Goal: Book appointment/travel/reservation

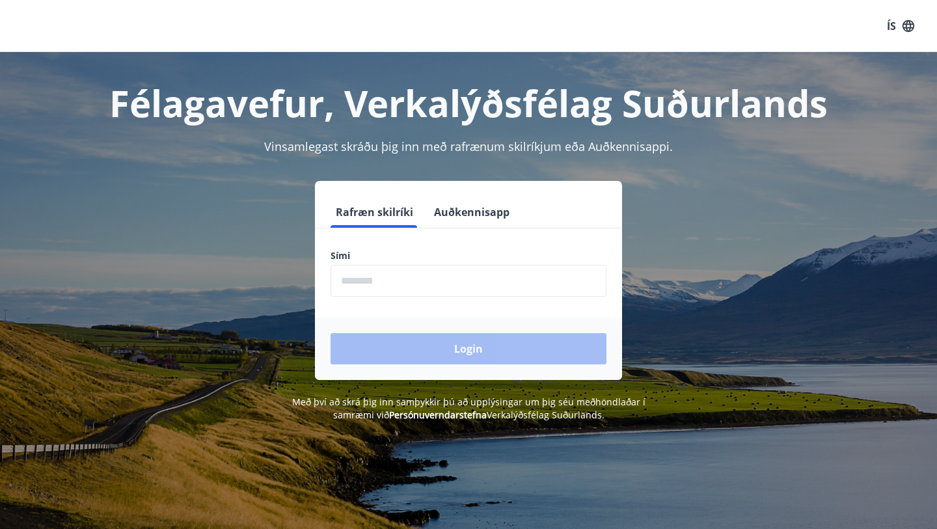
click at [441, 280] on input "phone" at bounding box center [469, 281] width 276 height 32
type input "********"
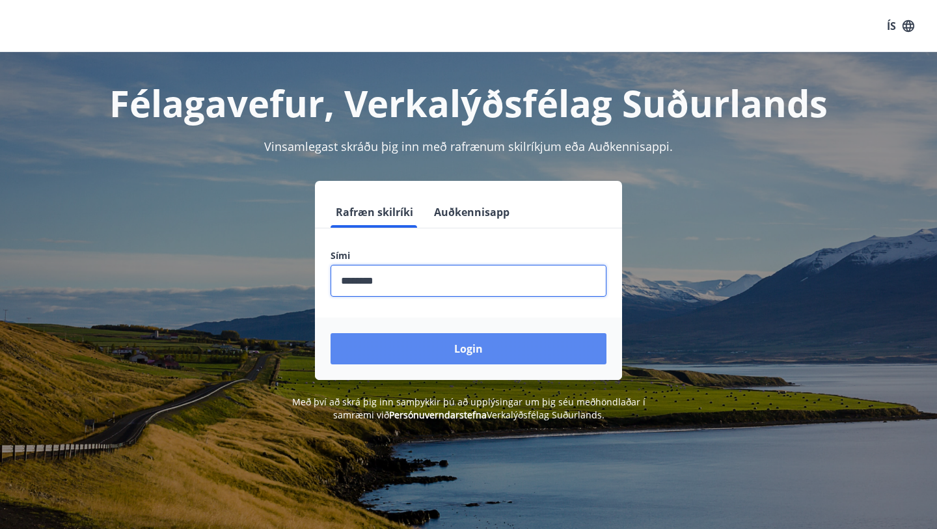
click at [470, 346] on button "Login" at bounding box center [469, 348] width 276 height 31
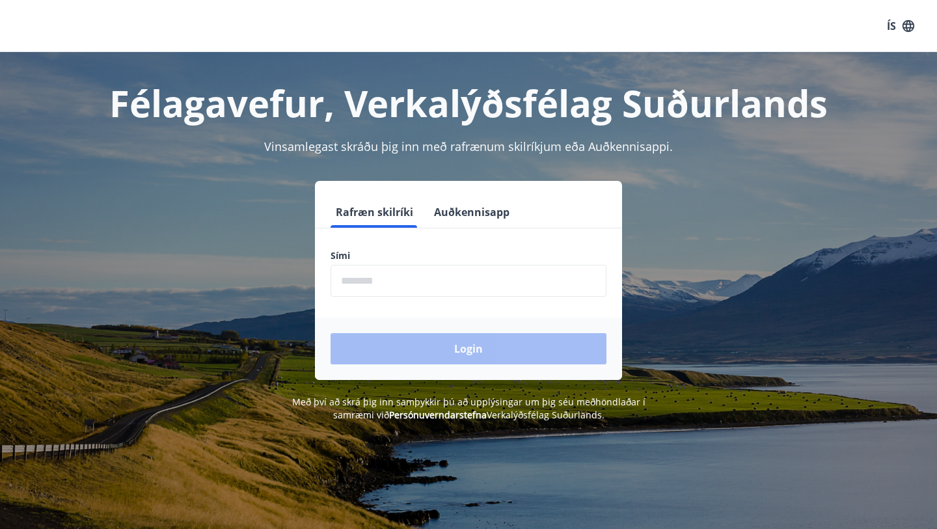
click at [382, 282] on input "phone" at bounding box center [469, 281] width 276 height 32
type input "********"
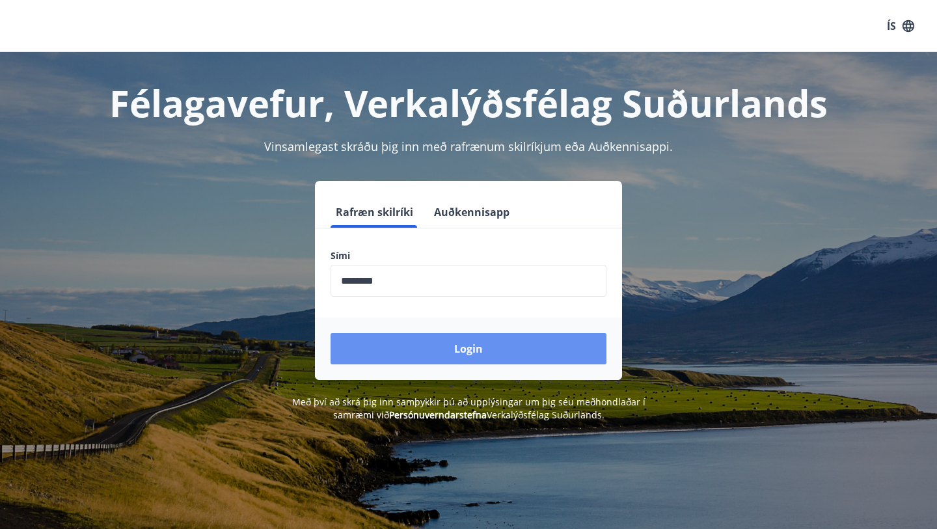
click at [463, 348] on button "Login" at bounding box center [469, 348] width 276 height 31
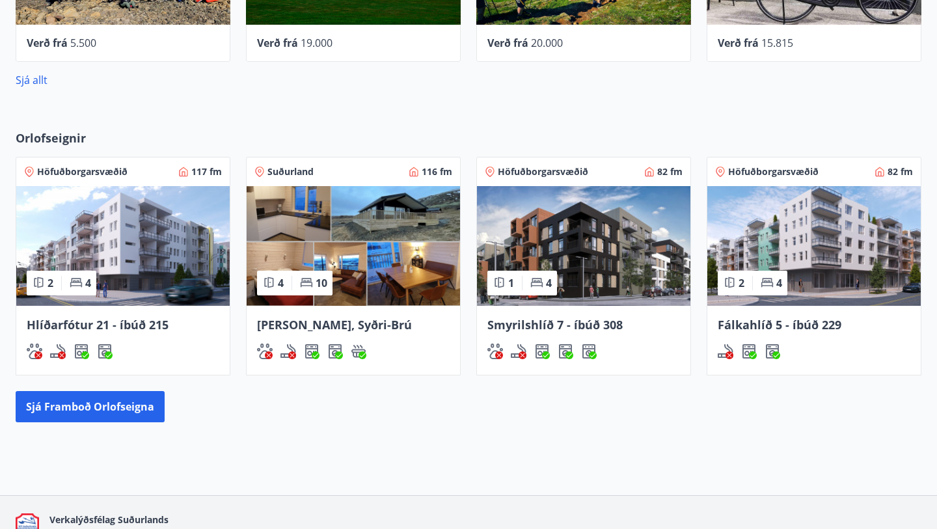
scroll to position [663, 0]
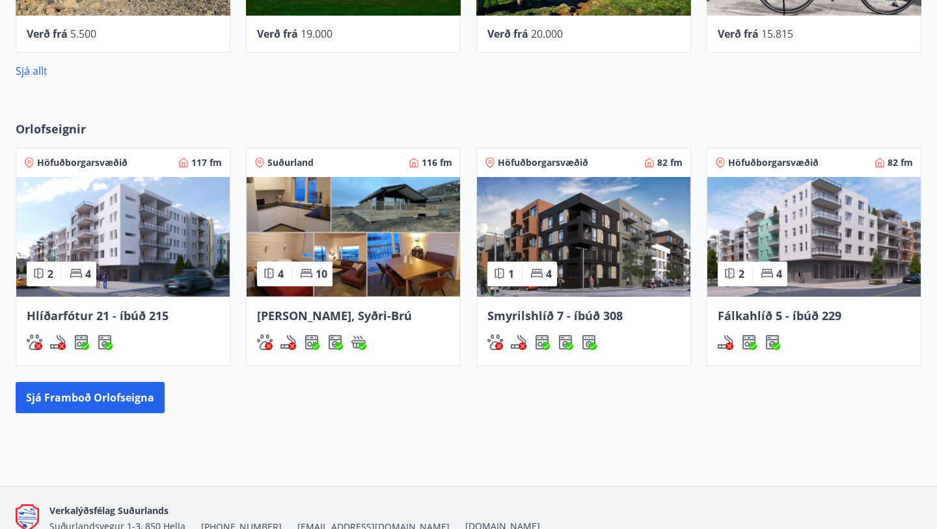
click at [156, 267] on img at bounding box center [122, 237] width 213 height 120
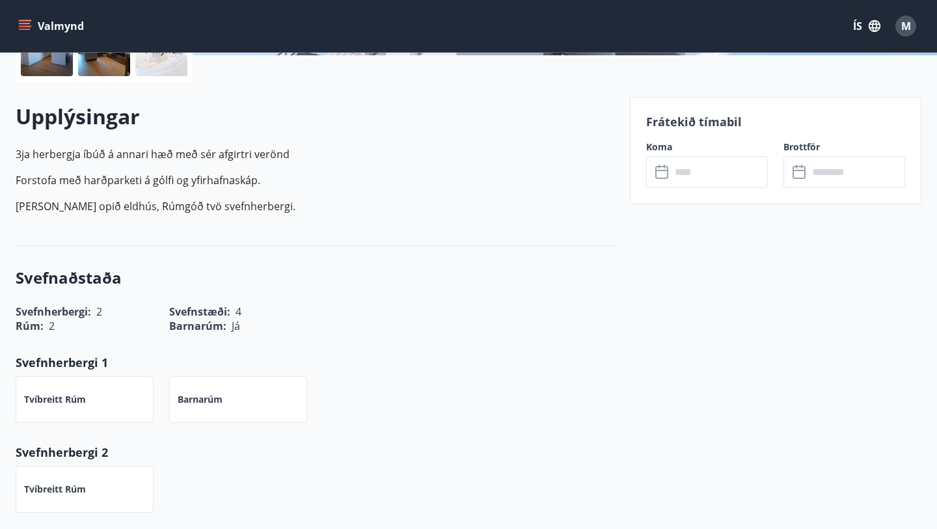
scroll to position [360, 0]
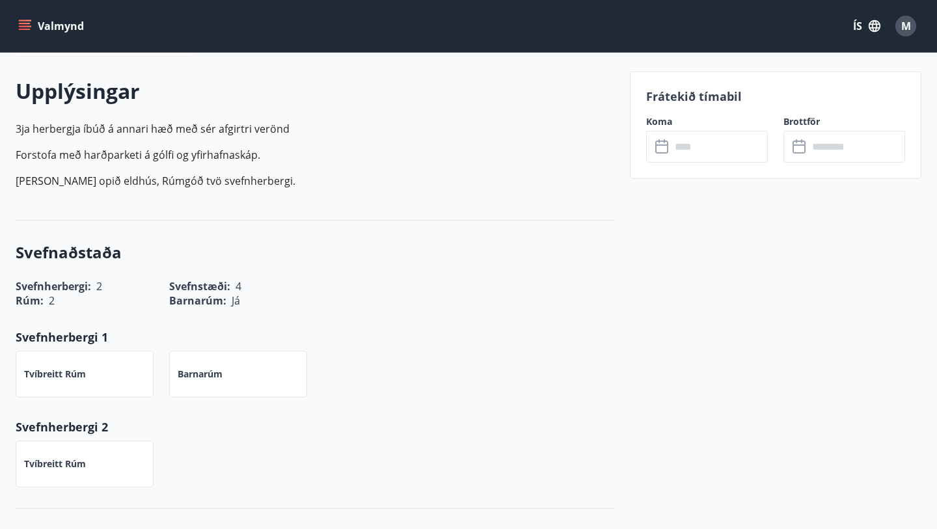
click at [719, 152] on input "text" at bounding box center [719, 147] width 97 height 32
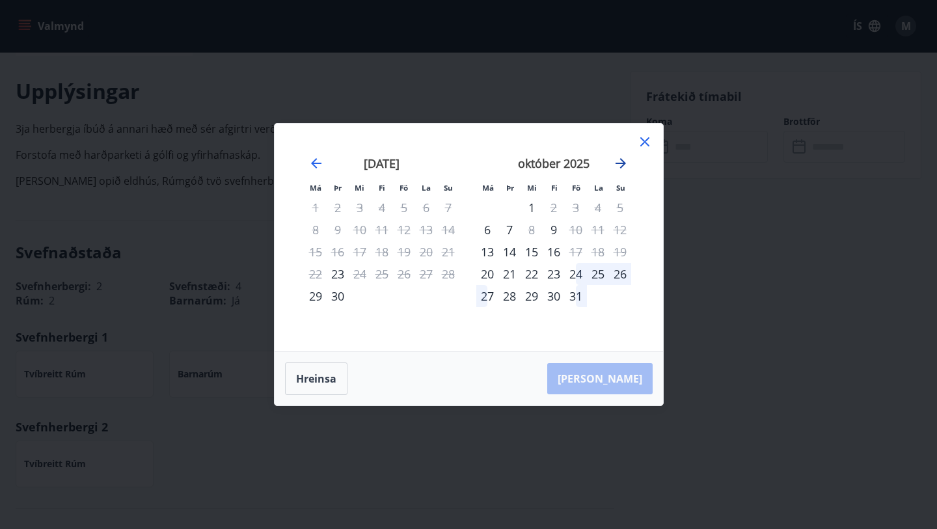
click at [621, 168] on icon "Move forward to switch to the next month." at bounding box center [621, 164] width 16 height 16
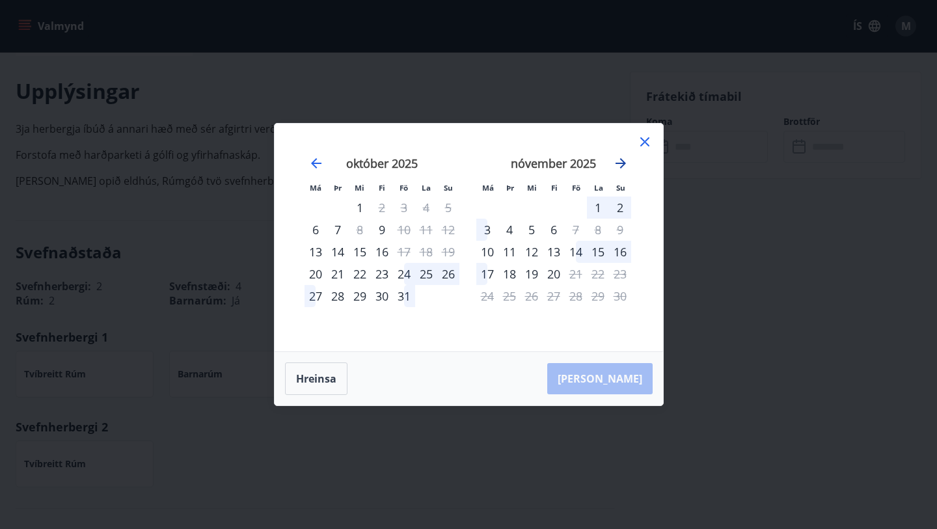
click at [621, 168] on icon "Move forward to switch to the next month." at bounding box center [621, 164] width 16 height 16
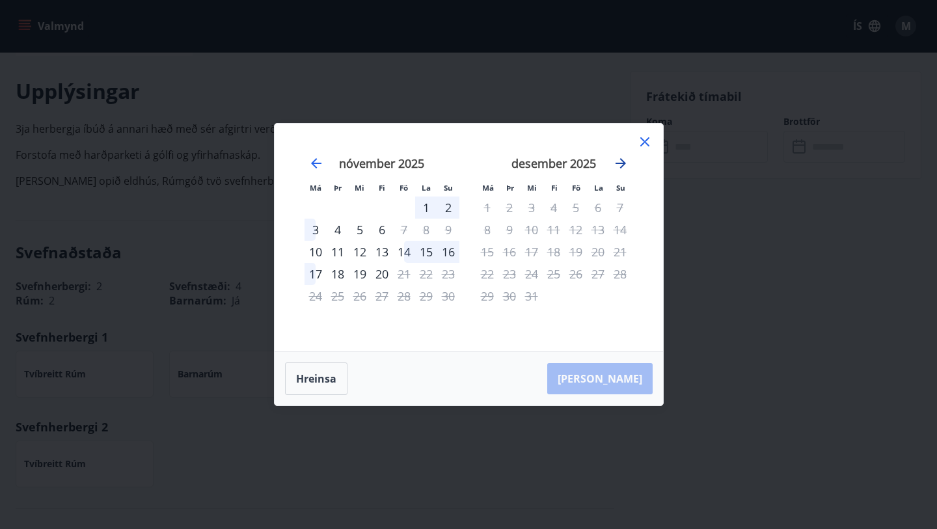
click at [623, 165] on icon "Move forward to switch to the next month." at bounding box center [621, 163] width 10 height 10
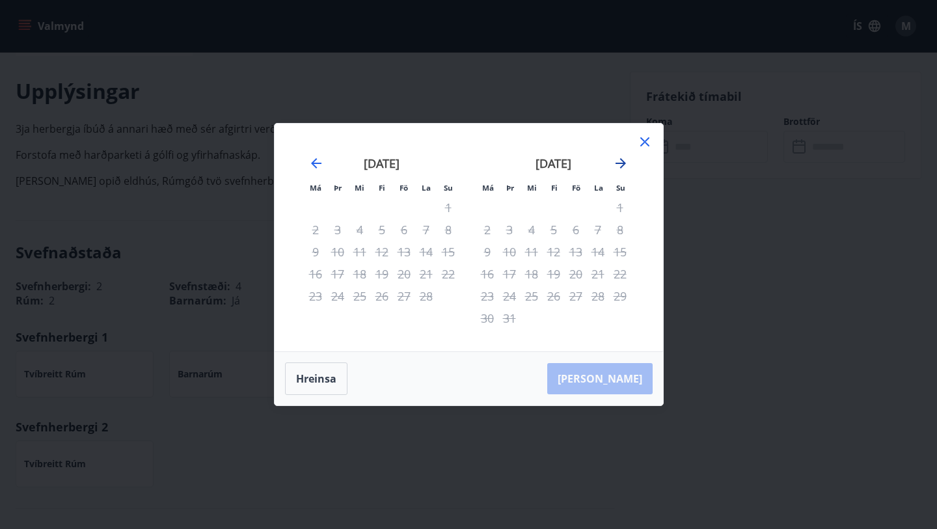
click at [623, 165] on icon "Move forward to switch to the next month." at bounding box center [621, 163] width 10 height 10
click at [619, 163] on icon "Move forward to switch to the next month." at bounding box center [621, 164] width 16 height 16
click at [619, 163] on icon "Move forward to switch to the next month." at bounding box center [621, 163] width 10 height 10
click at [323, 165] on icon "Move backward to switch to the previous month." at bounding box center [316, 164] width 16 height 16
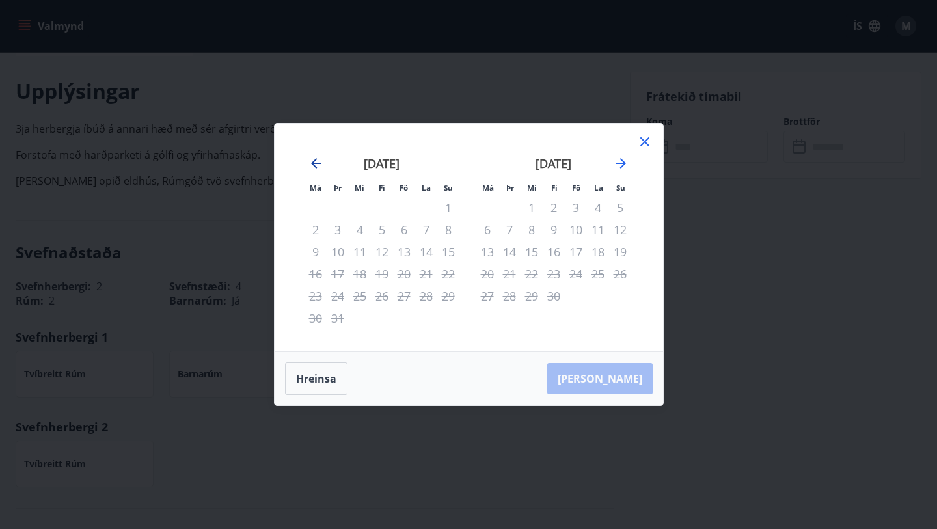
click at [323, 165] on icon "Move backward to switch to the previous month." at bounding box center [316, 164] width 16 height 16
click at [330, 374] on button "Hreinsa" at bounding box center [316, 378] width 62 height 33
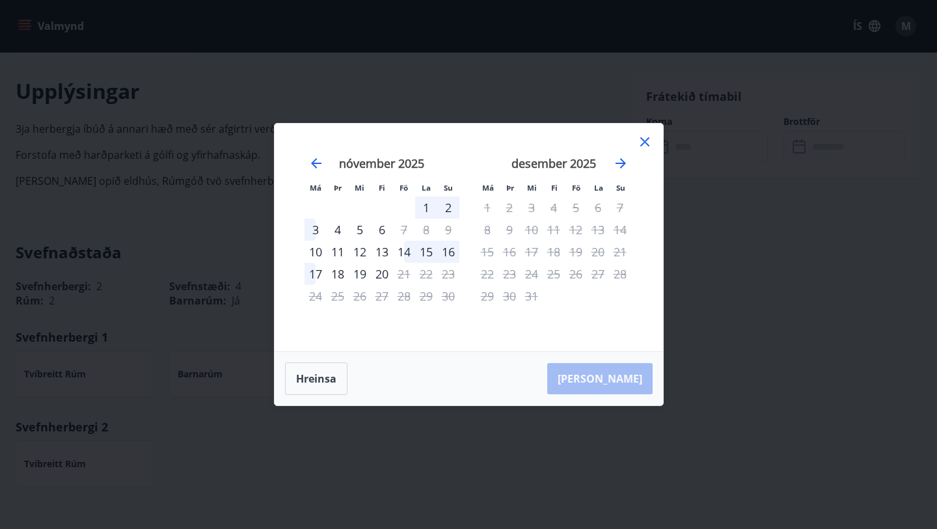
click at [650, 146] on icon at bounding box center [645, 142] width 16 height 16
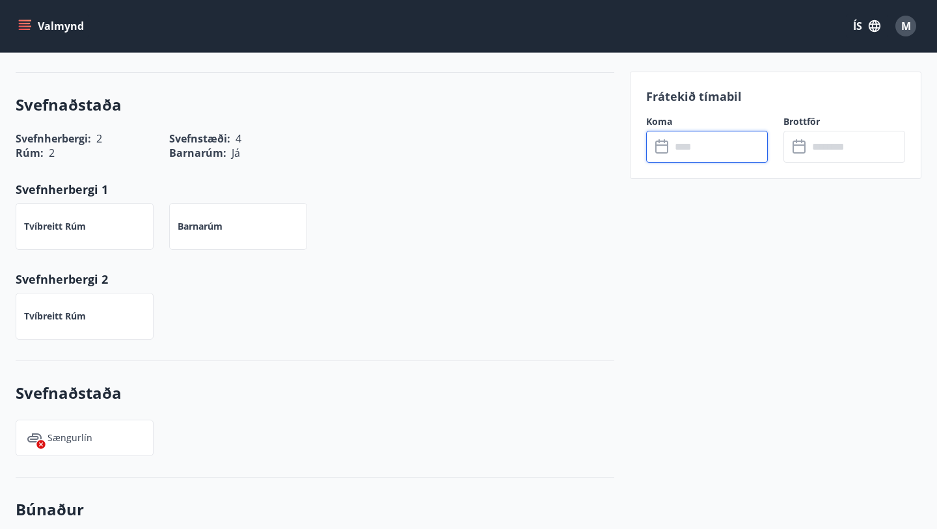
scroll to position [483, 0]
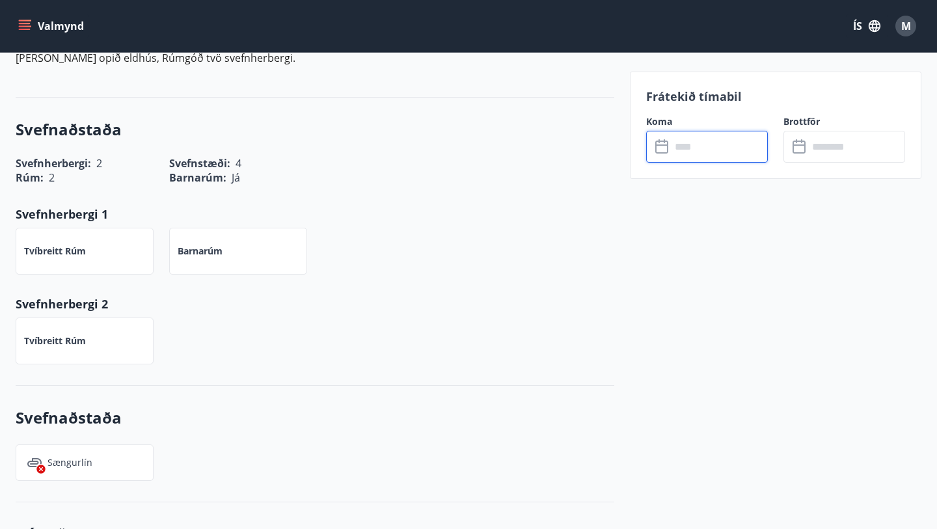
click at [692, 156] on input "text" at bounding box center [719, 147] width 97 height 32
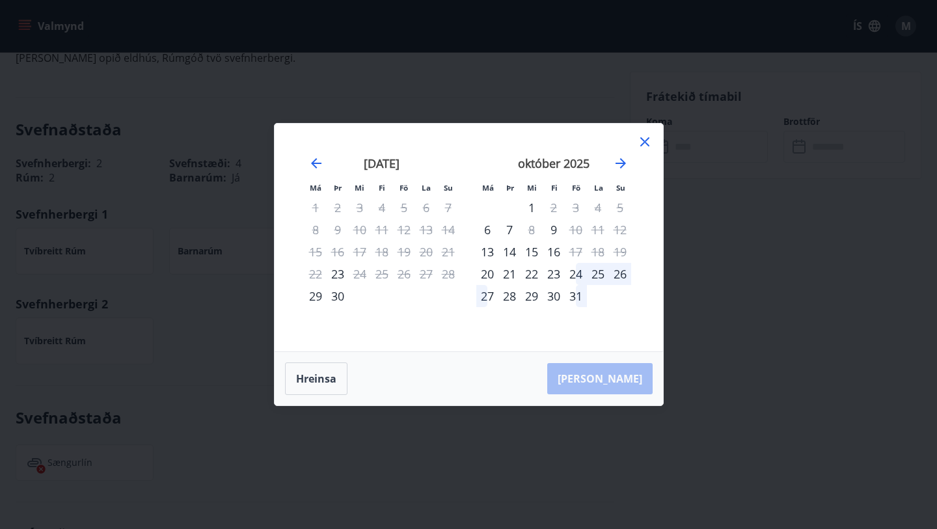
click at [578, 273] on div "24" at bounding box center [576, 274] width 22 height 22
click at [625, 273] on div "26" at bounding box center [620, 274] width 22 height 22
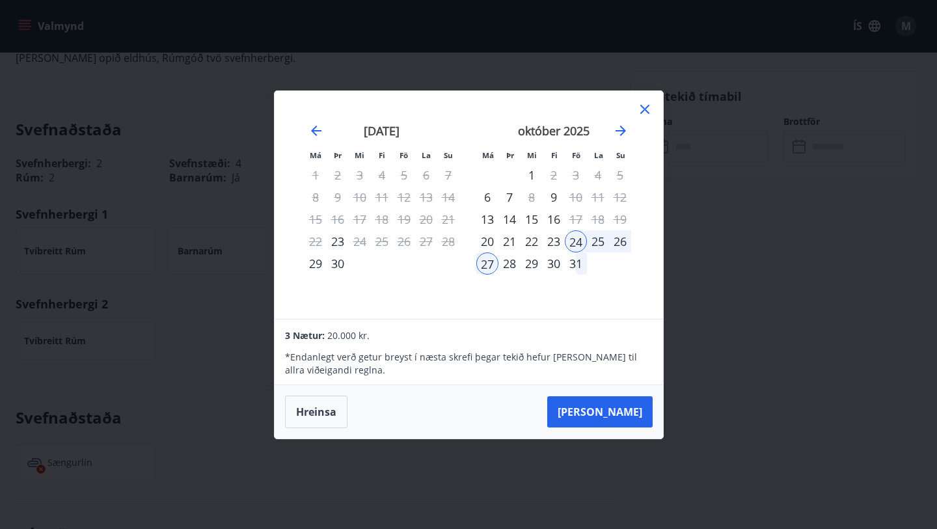
click at [651, 109] on icon at bounding box center [645, 110] width 16 height 16
